Goal: Information Seeking & Learning: Learn about a topic

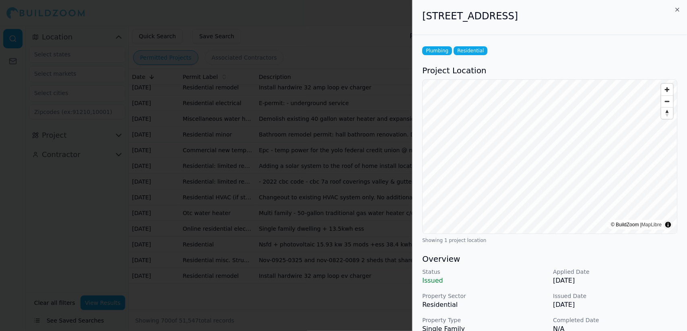
scroll to position [213, 0]
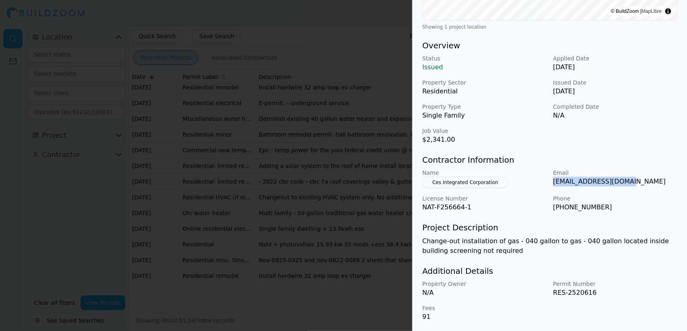
click at [349, 48] on div at bounding box center [343, 165] width 687 height 331
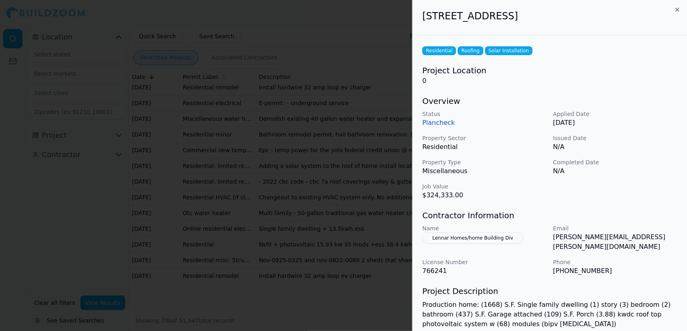
click at [300, 160] on div at bounding box center [343, 165] width 687 height 331
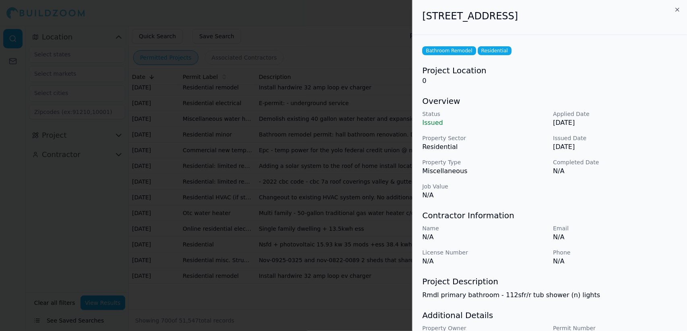
scroll to position [44, 0]
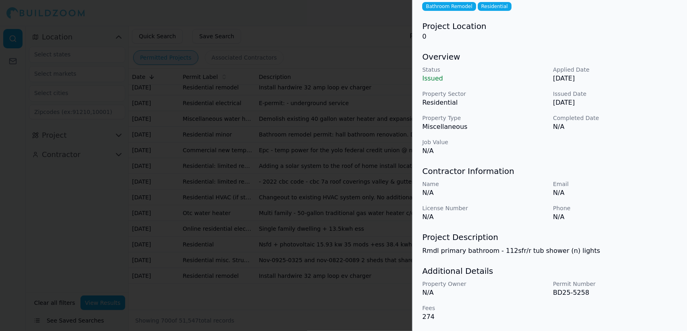
click at [324, 182] on div at bounding box center [343, 165] width 687 height 331
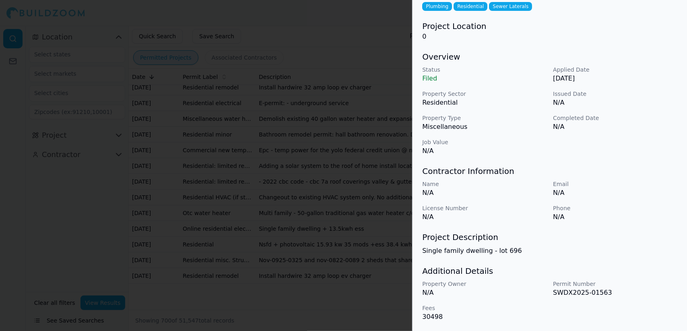
click at [319, 106] on div at bounding box center [343, 165] width 687 height 331
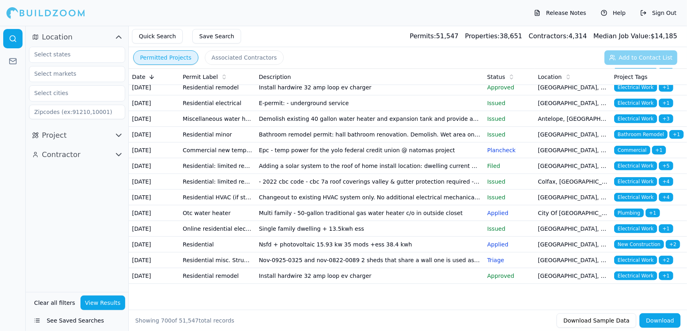
scroll to position [14423, 0]
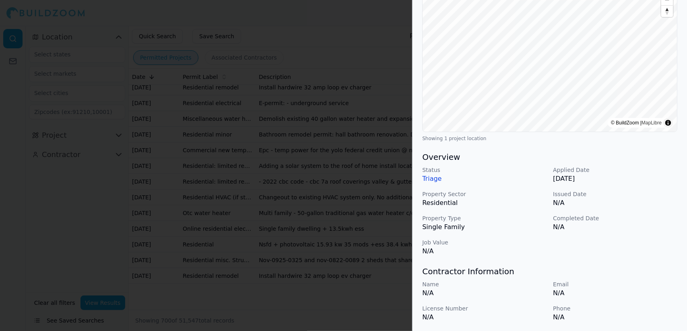
scroll to position [202, 0]
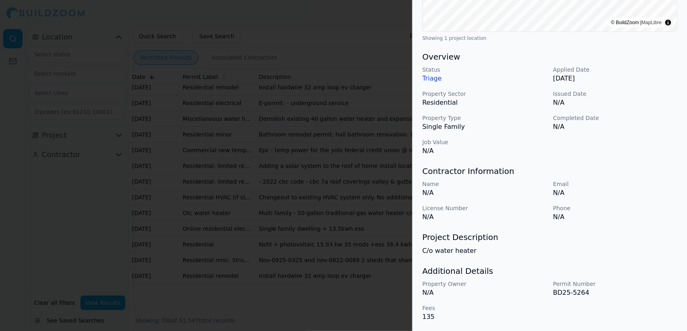
click at [253, 125] on div at bounding box center [343, 165] width 687 height 331
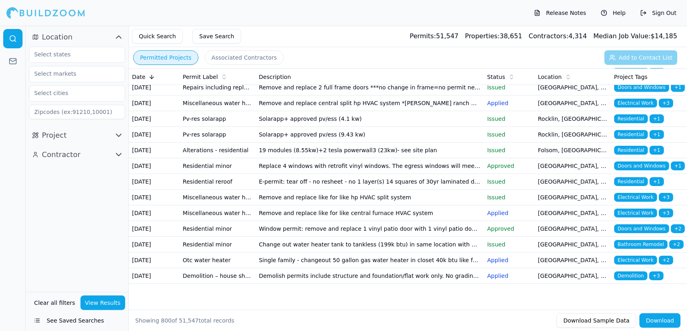
scroll to position [14828, 0]
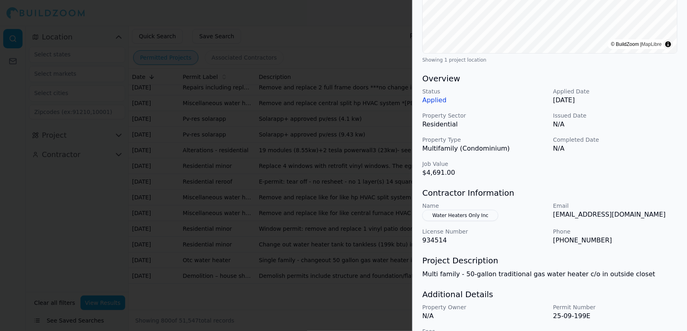
scroll to position [204, 0]
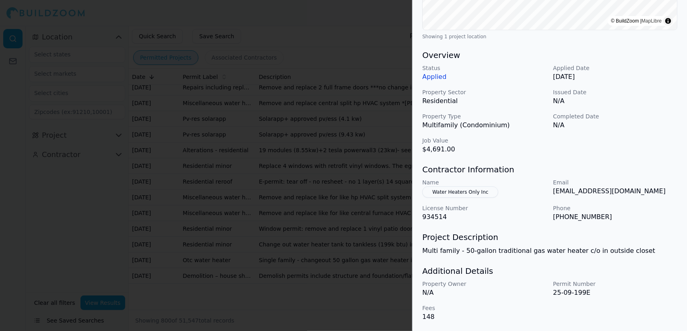
drag, startPoint x: 237, startPoint y: 168, endPoint x: 239, endPoint y: 176, distance: 8.3
drag, startPoint x: 239, startPoint y: 176, endPoint x: 245, endPoint y: 191, distance: 16.1
click at [245, 191] on div at bounding box center [343, 165] width 687 height 331
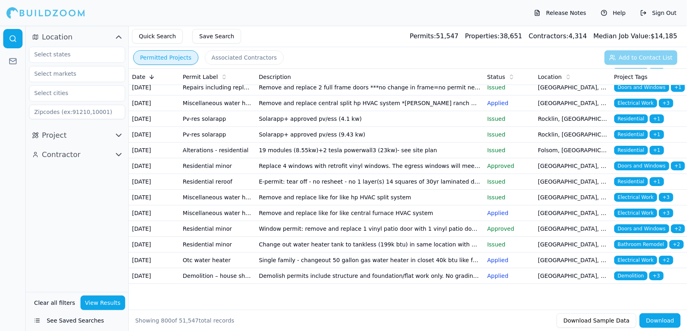
scroll to position [15022, 0]
drag, startPoint x: 298, startPoint y: 120, endPoint x: 294, endPoint y: 118, distance: 4.6
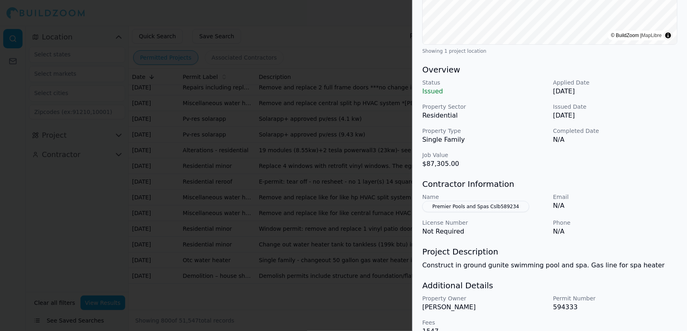
scroll to position [204, 0]
